Goal: Task Accomplishment & Management: Complete application form

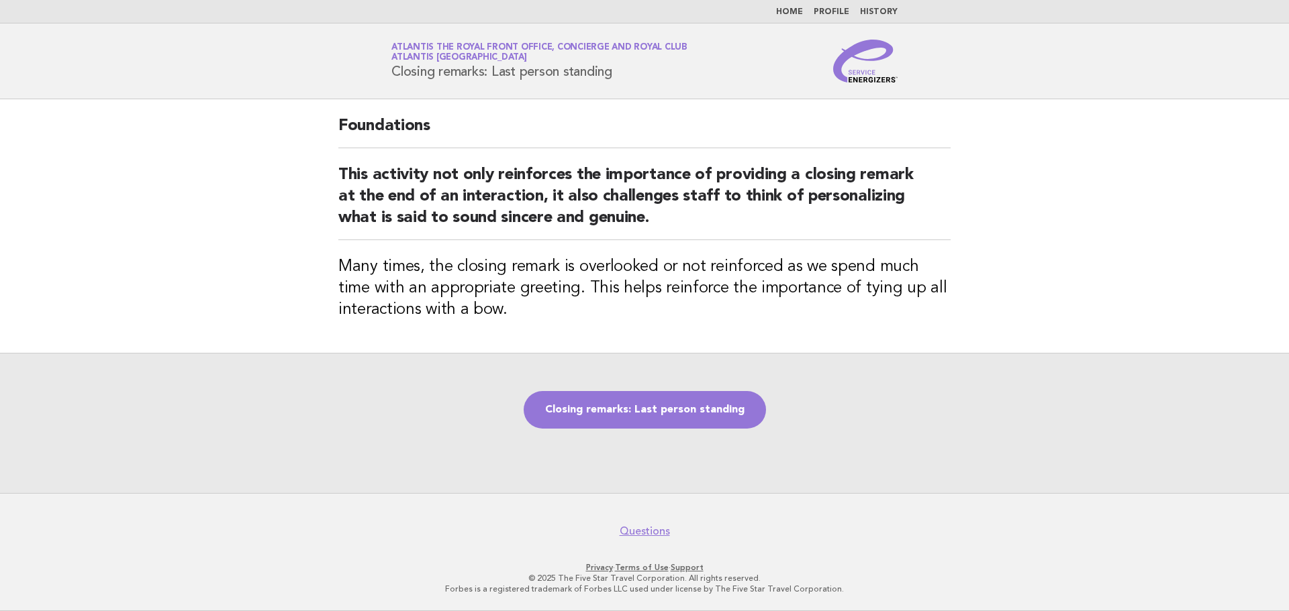
click at [926, 599] on footer "Questions Privacy · Terms of Use · Support © 2025 The Five Star Travel Corporat…" at bounding box center [644, 552] width 1289 height 118
click at [645, 428] on link "Closing remarks: Last person standing" at bounding box center [645, 410] width 242 height 38
click at [650, 419] on link "Closing remarks: Last person standing" at bounding box center [645, 410] width 242 height 38
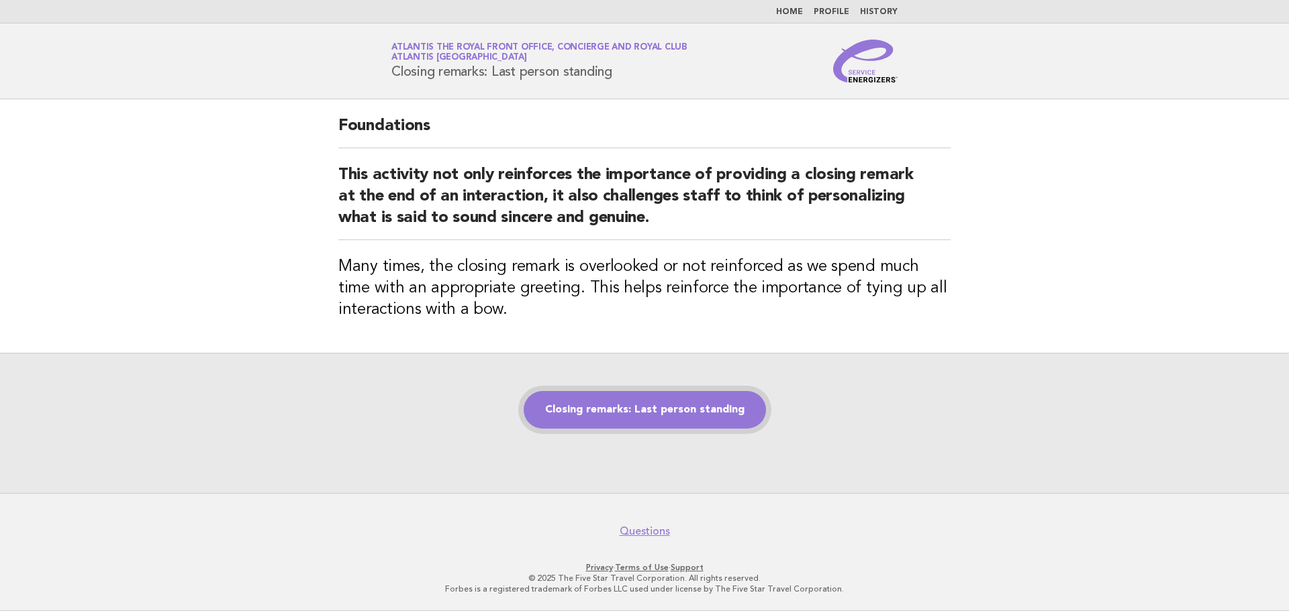
click at [650, 419] on link "Closing remarks: Last person standing" at bounding box center [645, 410] width 242 height 38
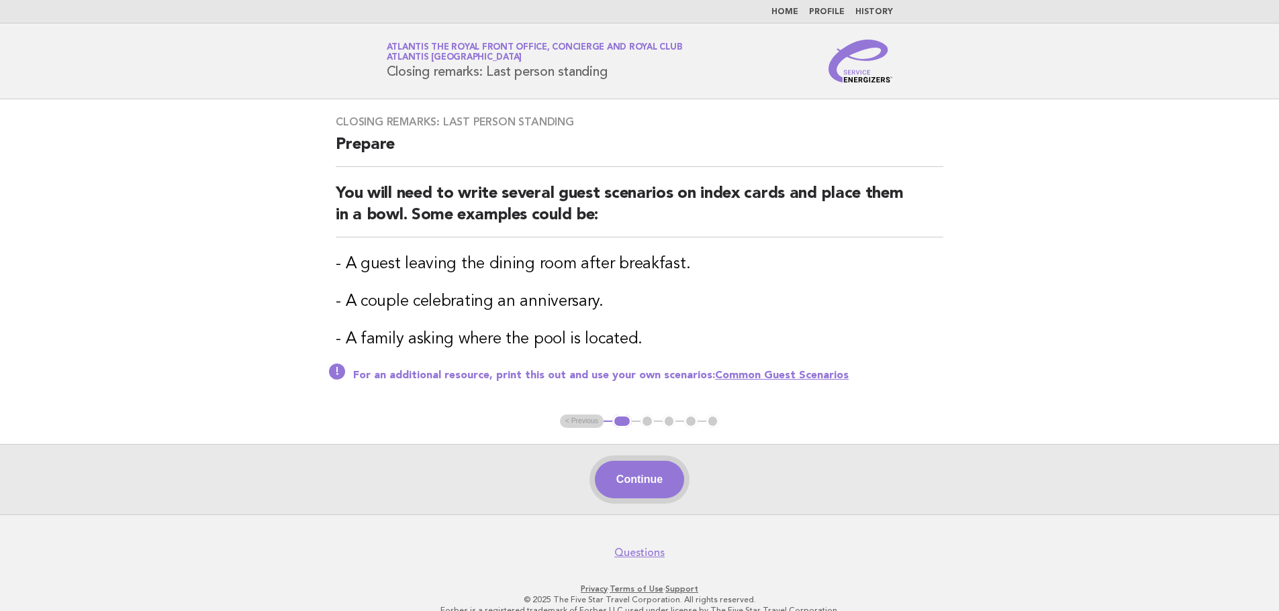
click at [661, 483] on button "Continue" at bounding box center [639, 480] width 89 height 38
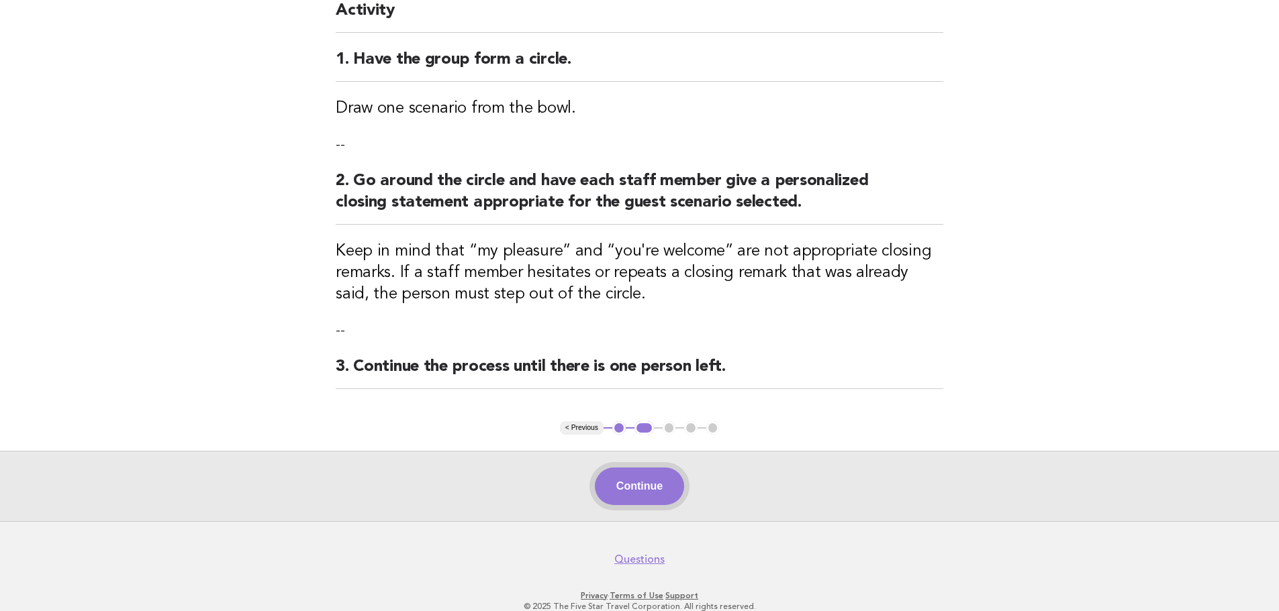
click at [656, 489] on button "Continue" at bounding box center [639, 487] width 89 height 38
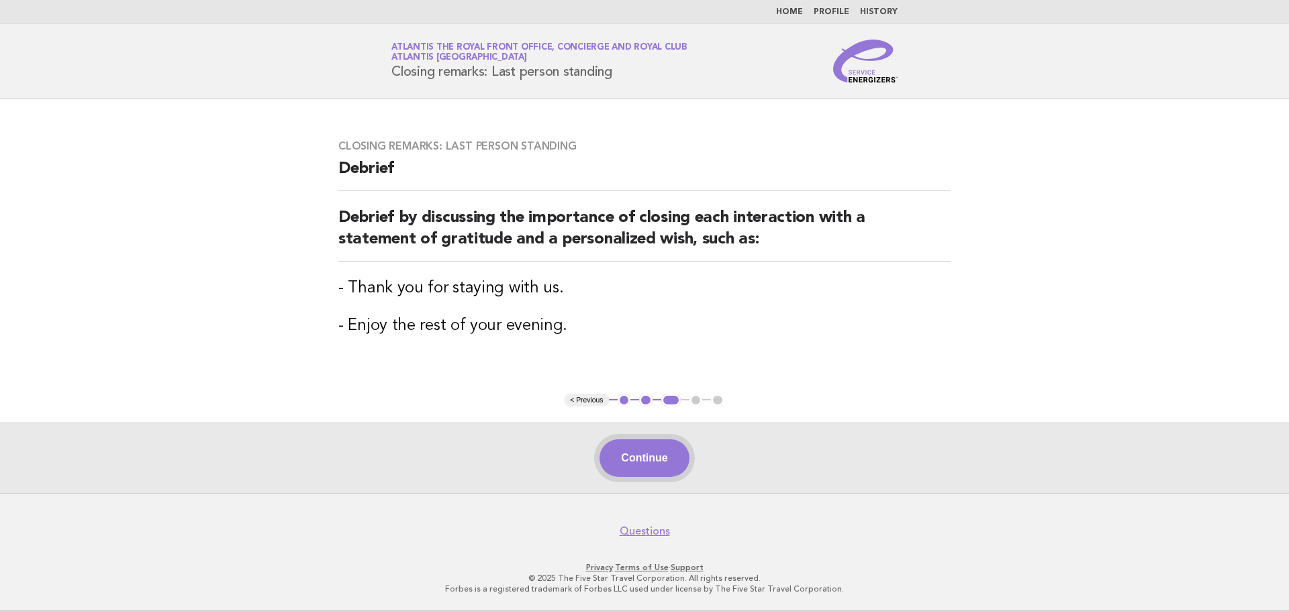
click at [632, 449] on button "Continue" at bounding box center [643, 459] width 89 height 38
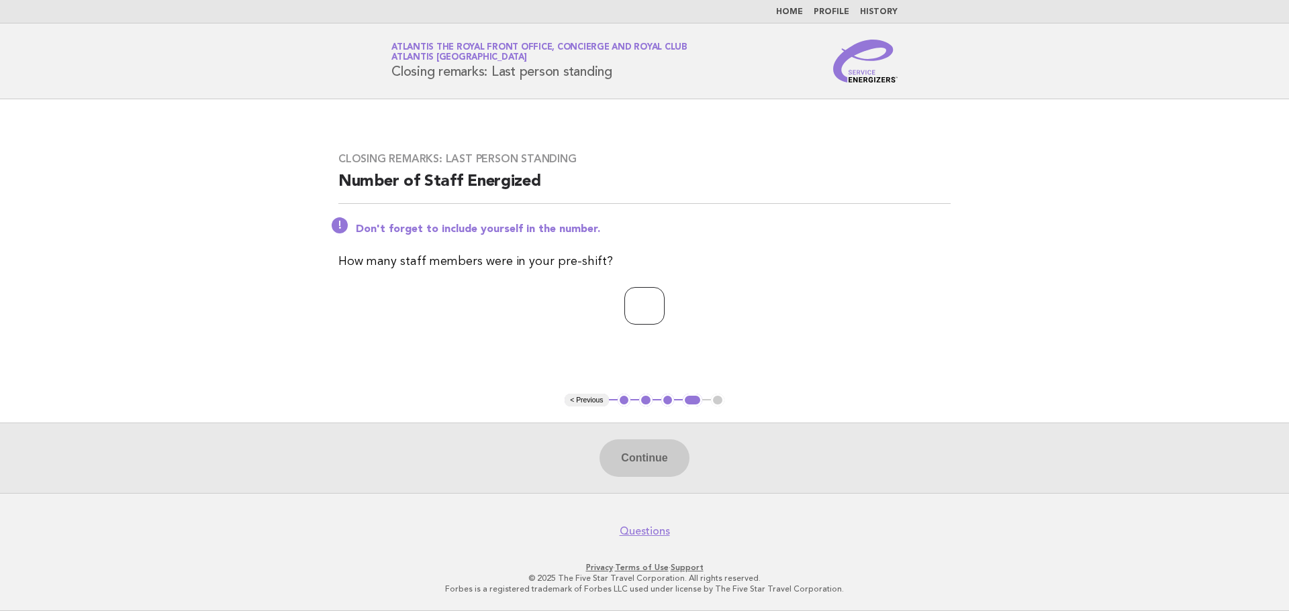
click at [652, 311] on input "number" at bounding box center [644, 306] width 40 height 38
type input "*"
click at [651, 449] on button "Continue" at bounding box center [643, 459] width 89 height 38
